Goal: Information Seeking & Learning: Check status

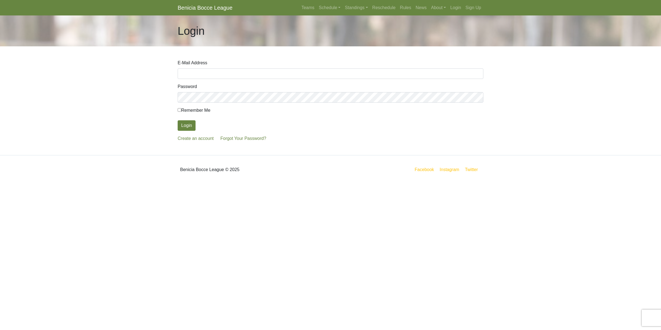
click at [235, 70] on input "E-Mail Address" at bounding box center [331, 73] width 306 height 10
type input "straiyer@pacbell.net"
click at [178, 120] on button "Login" at bounding box center [187, 125] width 18 height 10
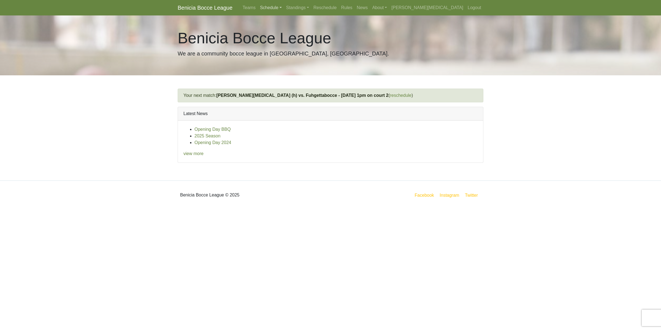
click at [284, 9] on link "Schedule" at bounding box center [271, 7] width 26 height 11
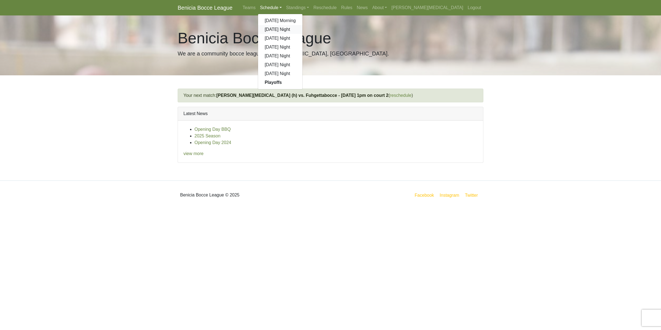
click at [303, 30] on link "[DATE] Night" at bounding box center [280, 29] width 44 height 9
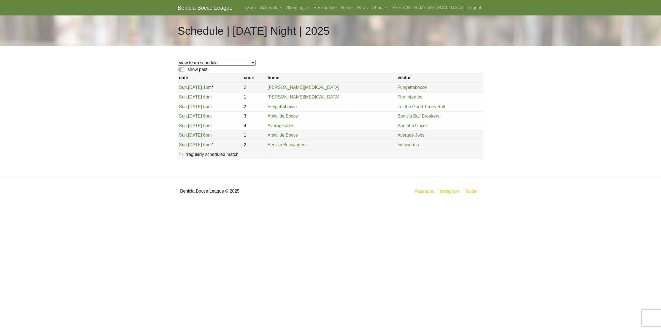
click at [258, 7] on link "Teams" at bounding box center [249, 7] width 17 height 11
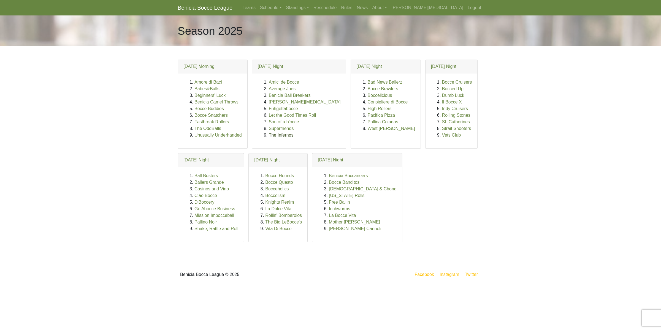
click at [272, 136] on link "The Infernos" at bounding box center [281, 135] width 25 height 5
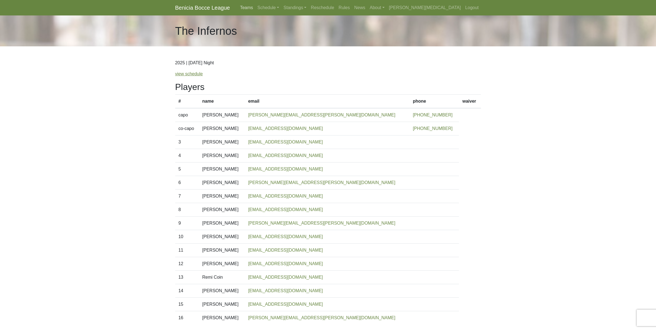
click at [255, 7] on link "Teams" at bounding box center [246, 7] width 17 height 11
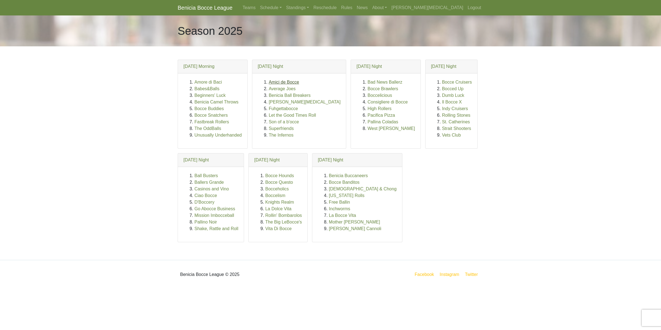
click at [280, 81] on link "Amici de Bocce" at bounding box center [284, 82] width 30 height 5
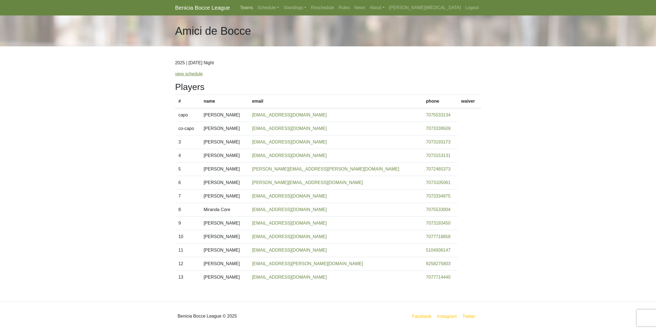
click at [255, 7] on link "Teams" at bounding box center [246, 7] width 17 height 11
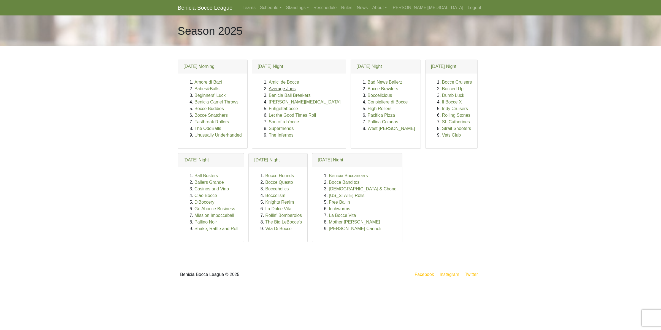
click at [285, 89] on link "Average Joes" at bounding box center [282, 88] width 27 height 5
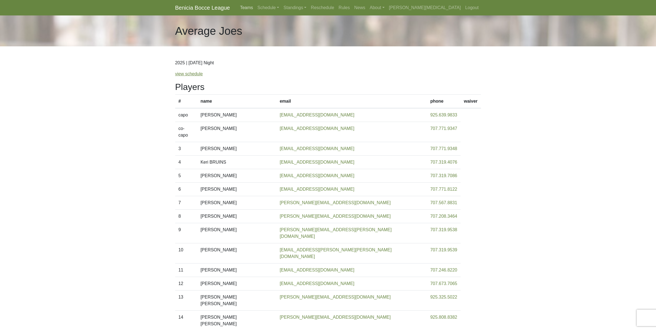
click at [255, 7] on link "Teams" at bounding box center [246, 7] width 17 height 11
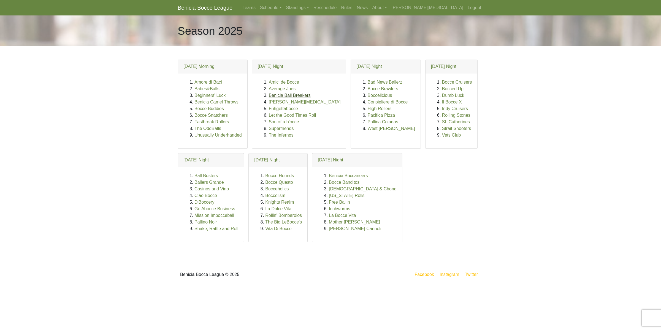
click at [285, 96] on link "Benicia Ball Breakers" at bounding box center [290, 95] width 42 height 5
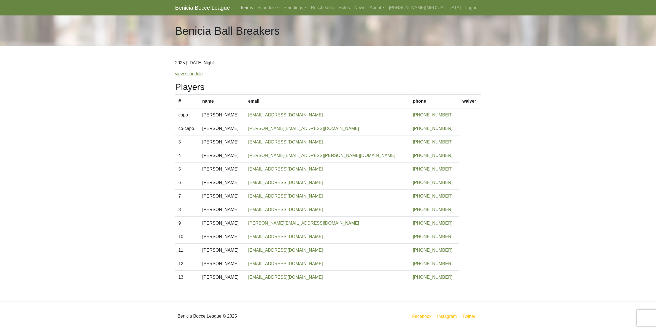
click at [255, 5] on link "Teams" at bounding box center [246, 7] width 17 height 11
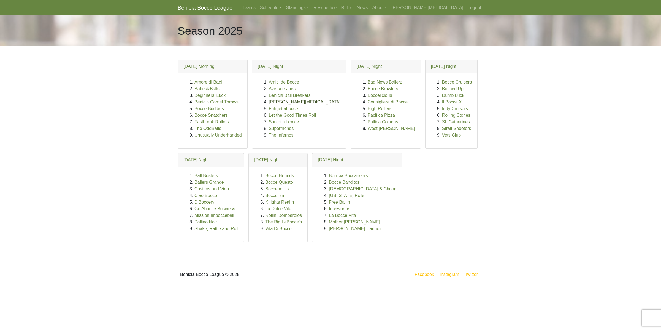
click at [288, 103] on link "[PERSON_NAME][MEDICAL_DATA]" at bounding box center [305, 101] width 72 height 5
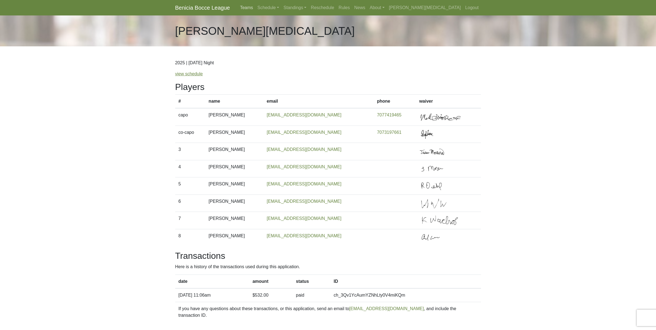
click at [255, 6] on link "Teams" at bounding box center [246, 7] width 17 height 11
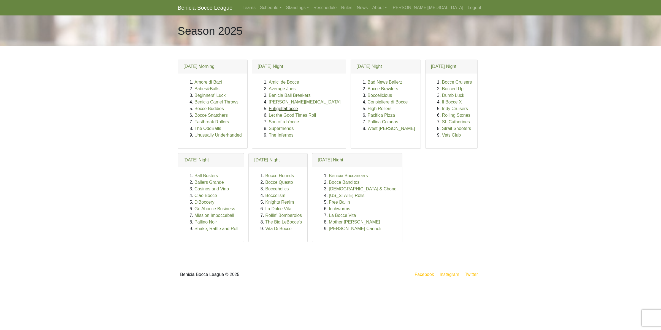
click at [282, 109] on link "Fuhgettabocce" at bounding box center [283, 108] width 29 height 5
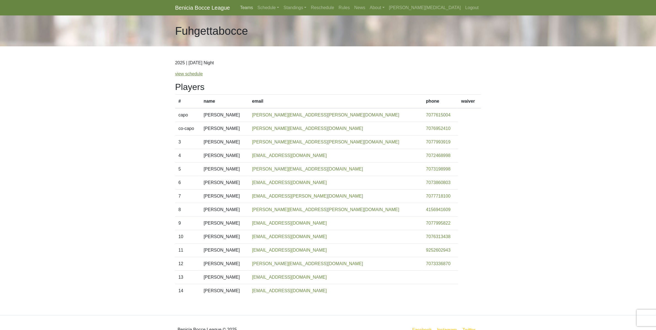
click at [255, 9] on link "Teams" at bounding box center [246, 7] width 17 height 11
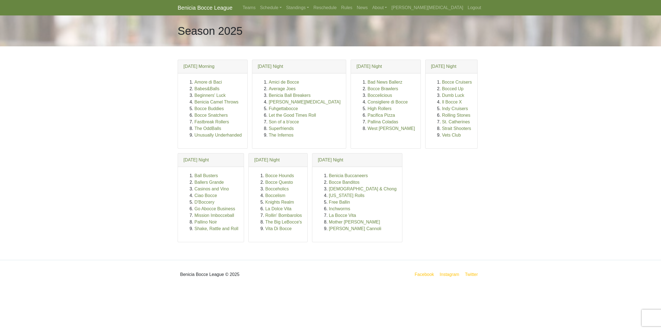
click at [292, 118] on li "Son of a b'occe" at bounding box center [305, 121] width 72 height 7
click at [294, 116] on link "Let the Good Times Roll" at bounding box center [292, 115] width 47 height 5
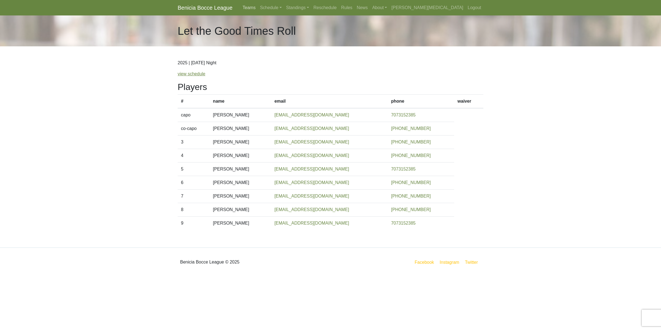
click at [258, 8] on link "Teams" at bounding box center [249, 7] width 17 height 11
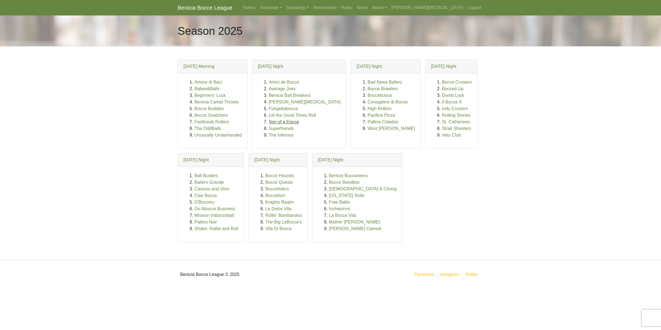
click at [286, 121] on link "Son of a b'occe" at bounding box center [284, 121] width 30 height 5
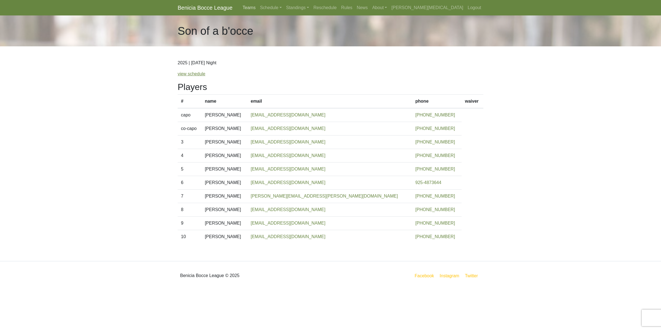
click at [258, 7] on link "Teams" at bounding box center [249, 7] width 17 height 11
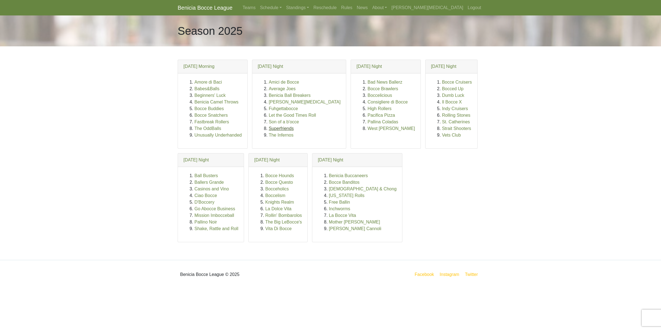
click at [282, 129] on link "Superfriends" at bounding box center [281, 128] width 25 height 5
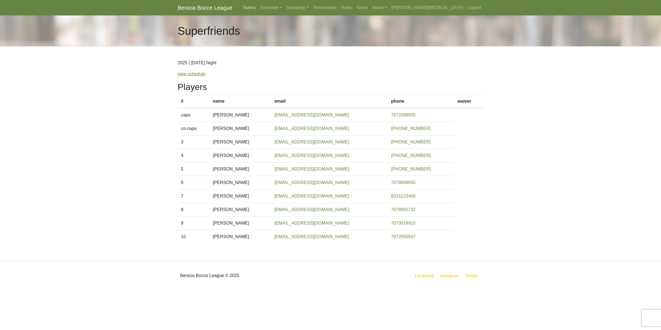
click at [258, 7] on link "Teams" at bounding box center [249, 7] width 17 height 11
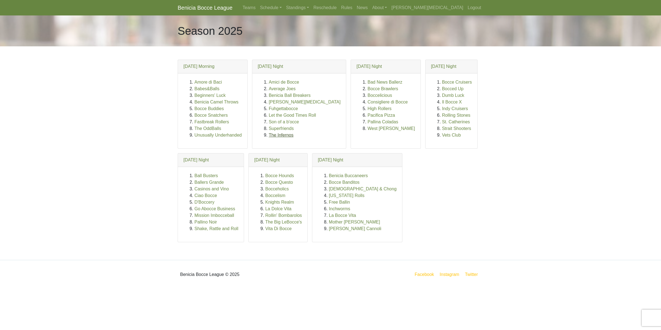
click at [278, 136] on link "The Infernos" at bounding box center [281, 135] width 25 height 5
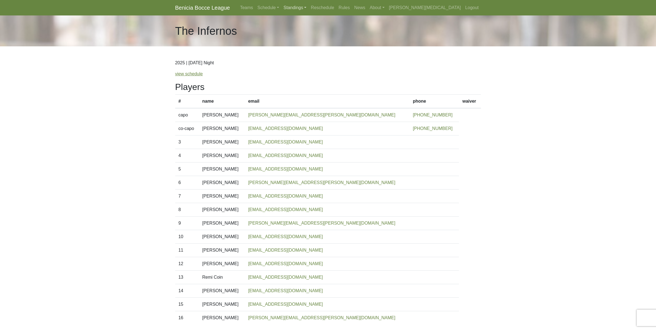
click at [309, 8] on link "Standings" at bounding box center [294, 7] width 27 height 11
click at [326, 28] on link "[DATE] Night" at bounding box center [304, 29] width 44 height 9
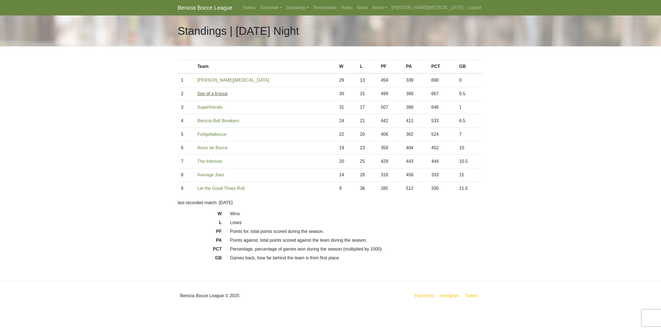
click at [218, 95] on link "Son of a b'occe" at bounding box center [213, 93] width 30 height 5
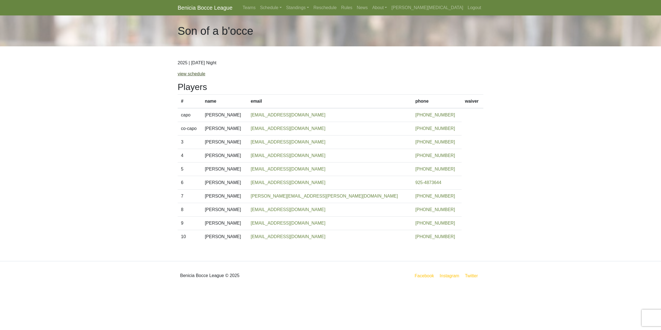
click at [195, 71] on link "view schedule" at bounding box center [192, 73] width 28 height 5
click at [311, 9] on link "Standings" at bounding box center [297, 7] width 27 height 11
click at [329, 29] on link "[DATE] Night" at bounding box center [306, 29] width 44 height 9
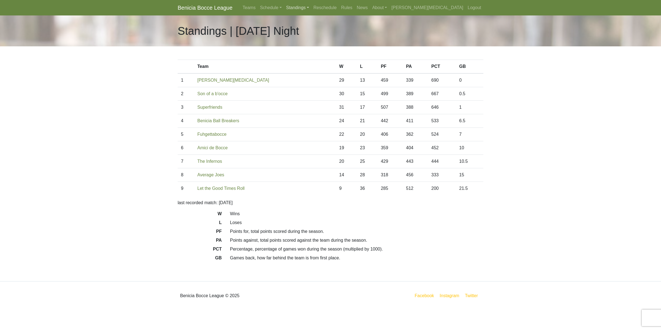
click at [311, 9] on link "Standings" at bounding box center [297, 7] width 27 height 11
click at [329, 29] on link "[DATE] Night" at bounding box center [306, 29] width 44 height 9
click at [219, 78] on link "[PERSON_NAME][MEDICAL_DATA]" at bounding box center [234, 80] width 72 height 5
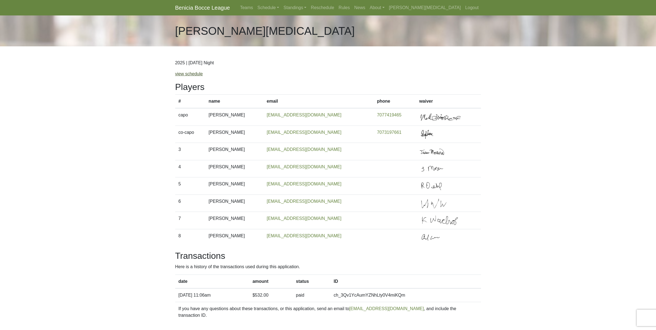
click at [196, 76] on link "view schedule" at bounding box center [189, 73] width 28 height 5
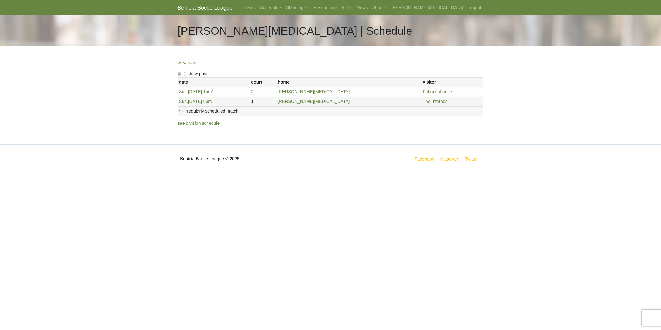
click at [188, 73] on label "show past" at bounding box center [198, 74] width 20 height 7
click at [188, 73] on input "show past" at bounding box center [190, 73] width 4 height 4
checkbox input "true"
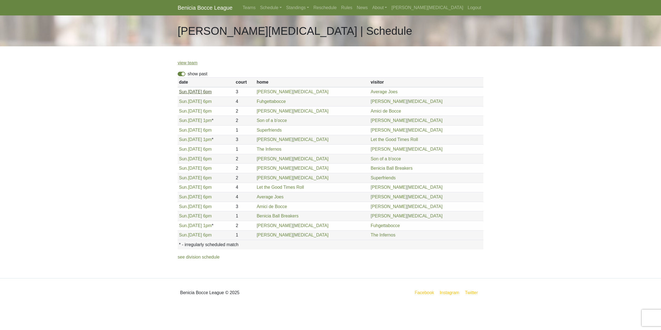
click at [187, 92] on link "Sun. 4/27, 6pm" at bounding box center [195, 91] width 33 height 5
click at [185, 100] on span "Sun." at bounding box center [183, 101] width 9 height 5
click at [184, 111] on span "Sun." at bounding box center [183, 111] width 9 height 5
click at [186, 121] on span "Sun." at bounding box center [183, 120] width 9 height 5
click at [193, 131] on link "Sun. 5/18, 6pm" at bounding box center [195, 130] width 33 height 5
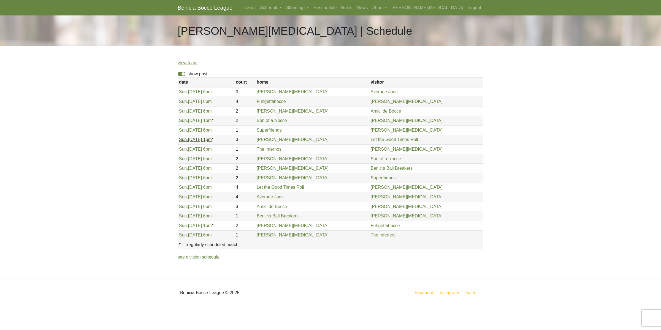
click at [188, 139] on link "Sun. 6/1, 1pm" at bounding box center [195, 139] width 33 height 5
click at [193, 148] on link "Sun. 6/8, 6pm" at bounding box center [195, 149] width 33 height 5
click at [189, 160] on link "Sun. 6/15, 6pm" at bounding box center [195, 158] width 33 height 5
click at [190, 169] on link "Sun. 6/22, 6pm" at bounding box center [195, 168] width 33 height 5
click at [192, 178] on link "Sun. 6/29, 6pm" at bounding box center [195, 177] width 33 height 5
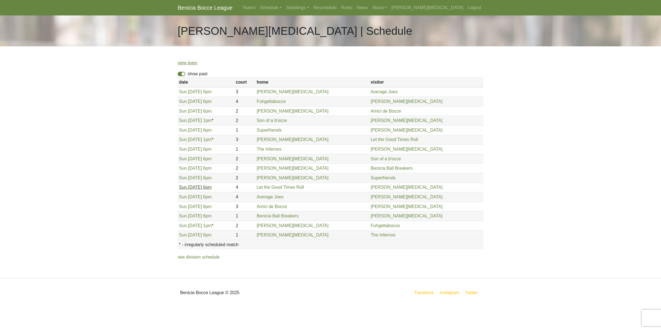
click at [186, 188] on span "Sun." at bounding box center [183, 187] width 9 height 5
click at [196, 199] on link "Sun. 7/20, 6pm" at bounding box center [195, 196] width 33 height 5
click at [186, 207] on span "Sun." at bounding box center [183, 206] width 9 height 5
click at [191, 217] on link "Sun. 8/17, 6pm" at bounding box center [195, 215] width 33 height 5
click at [311, 9] on link "Standings" at bounding box center [297, 7] width 27 height 11
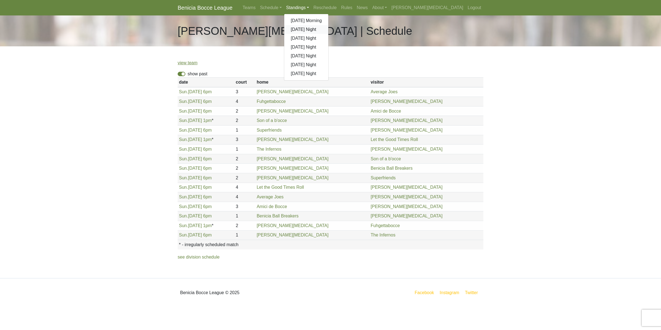
click at [329, 29] on link "[DATE] Night" at bounding box center [306, 29] width 44 height 9
